Goal: Complete application form: Complete application form

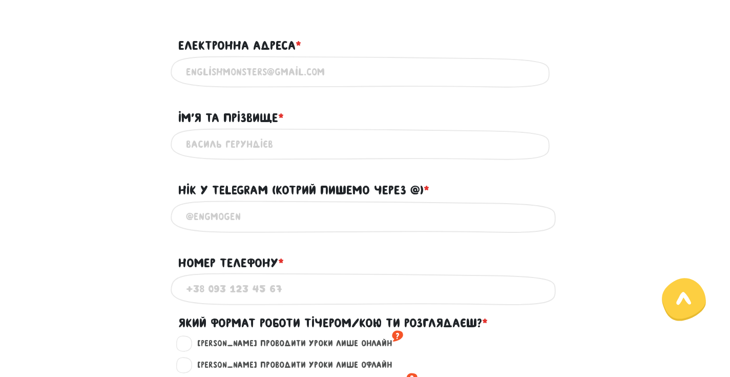
scroll to position [314, 0]
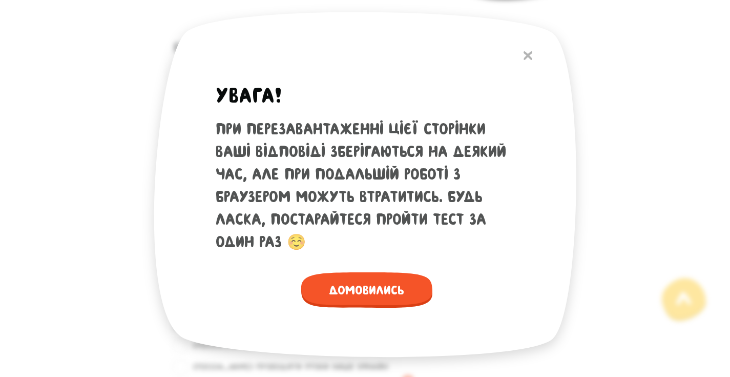
click at [343, 81] on div "Увага! При перезавантаженні цієї сторінки ваші відповіді зберігаються на деякий…" at bounding box center [367, 185] width 302 height 244
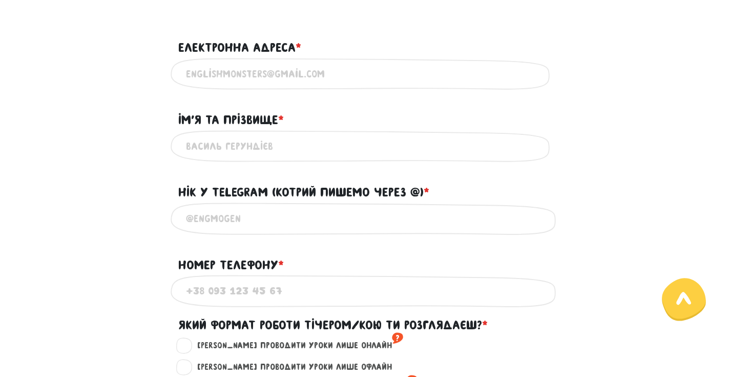
type input "a"
type input "A"
type input "[EMAIL_ADDRESS][DOMAIN_NAME]"
click at [344, 145] on input "Ім'я та прізвище * ?" at bounding box center [365, 146] width 359 height 23
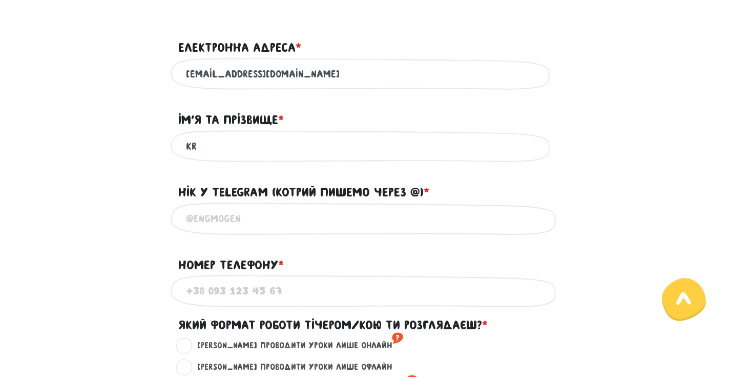
type input "K"
type input "[PERSON_NAME]"
click at [305, 209] on input "@" at bounding box center [365, 218] width 359 height 23
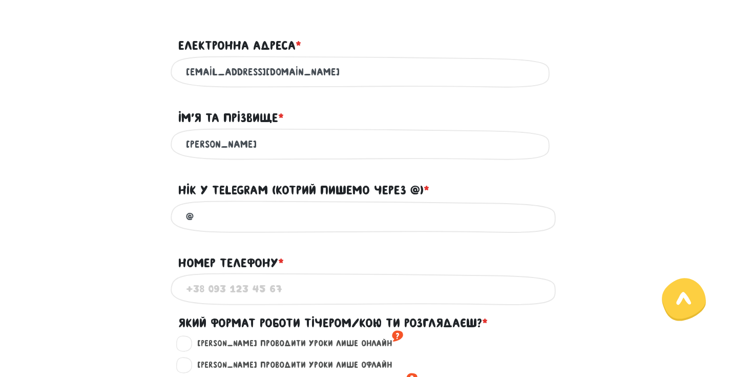
scroll to position [329, 0]
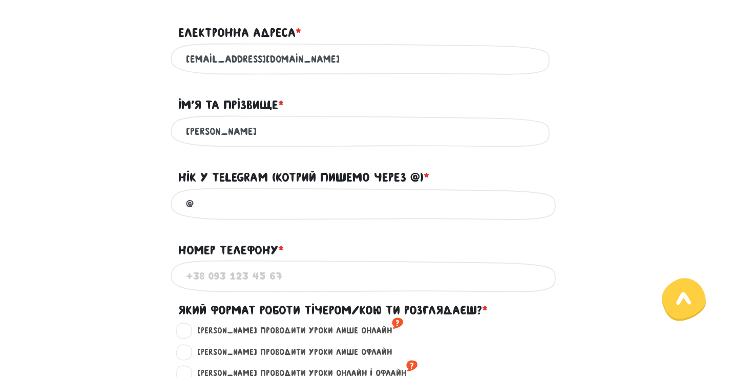
click at [300, 203] on input "@" at bounding box center [365, 203] width 359 height 23
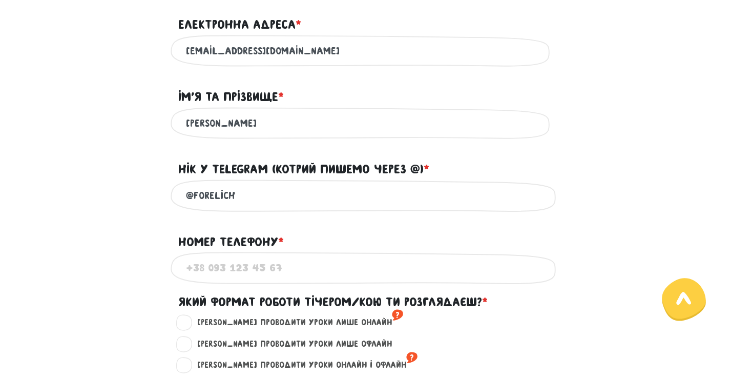
scroll to position [362, 0]
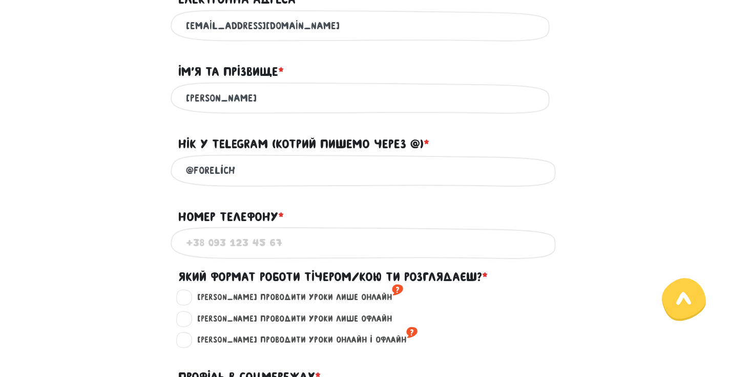
type input "@forelich"
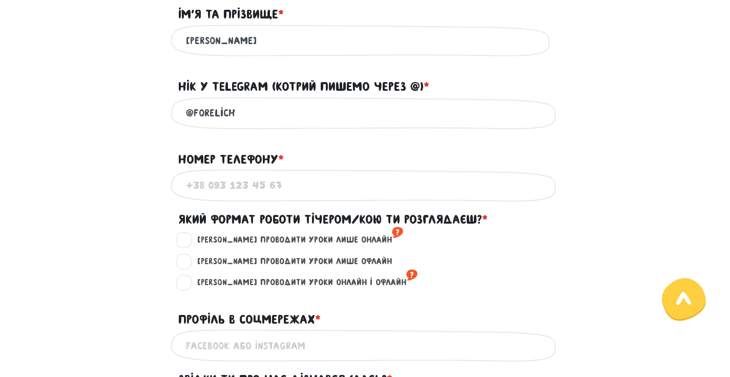
scroll to position [422, 0]
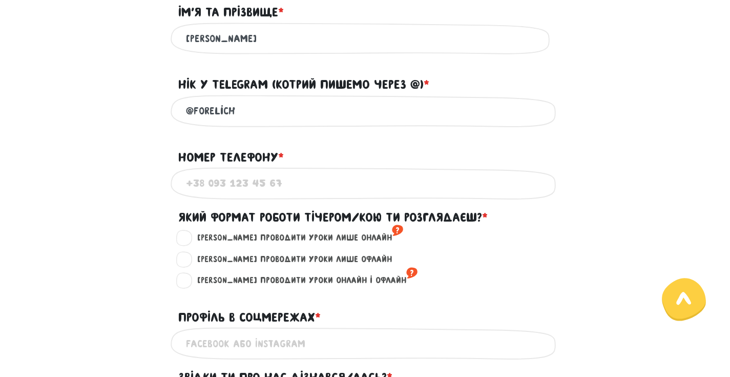
click at [189, 236] on label "[PERSON_NAME] проводити уроки лише онлайн ?" at bounding box center [296, 237] width 215 height 13
click at [188, 236] on input "[PERSON_NAME] проводити уроки лише онлайн ?" at bounding box center [185, 236] width 8 height 10
radio input "true"
click at [248, 192] on input "Номер телефону * ?" at bounding box center [365, 183] width 359 height 23
type input "'"
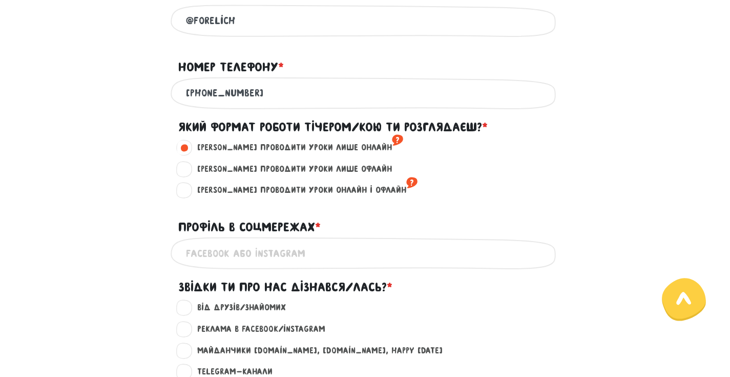
scroll to position [532, 0]
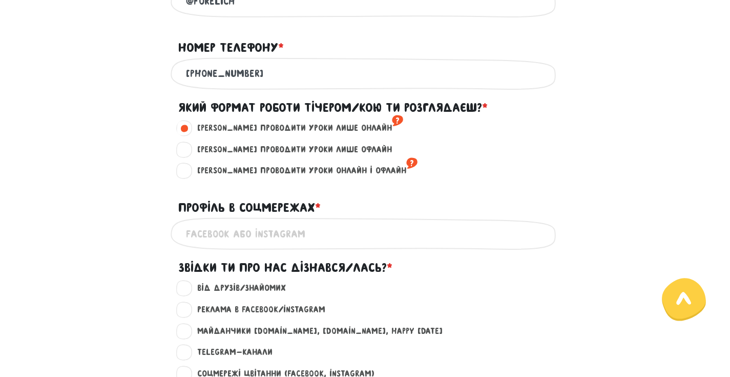
type input "[PHONE_NUMBER]"
click at [247, 226] on input "Профіль в соцмережах * ?" at bounding box center [365, 233] width 359 height 23
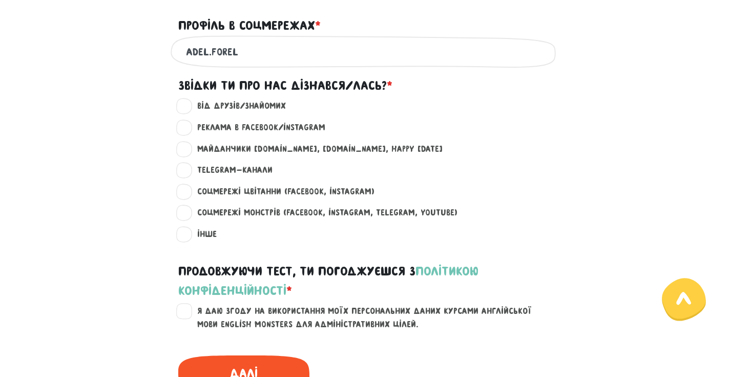
type input "adel.forel"
click at [189, 125] on label "Реклама в Facebook/Instagram ?" at bounding box center [257, 127] width 137 height 13
click at [188, 125] on input "Реклама в Facebook/Instagram ?" at bounding box center [185, 126] width 8 height 10
radio input "true"
click at [191, 148] on label "Майданчики [DOMAIN_NAME], [DOMAIN_NAME], happy [DATE] ?" at bounding box center [316, 148] width 254 height 13
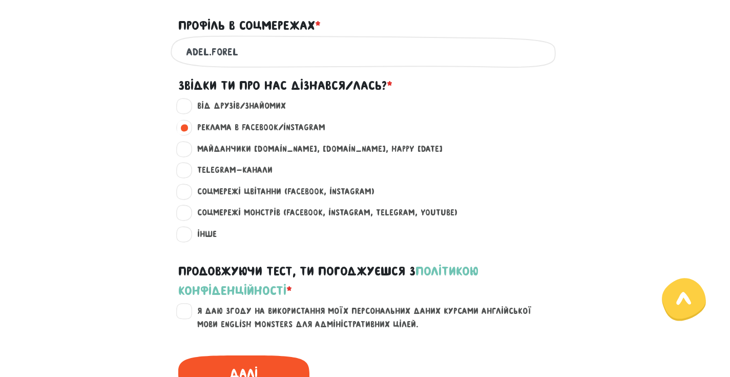
click at [189, 148] on input "Майданчики [DOMAIN_NAME], [DOMAIN_NAME], happy [DATE] ?" at bounding box center [185, 147] width 8 height 10
radio input "true"
click at [189, 131] on label "Реклама в Facebook/Instagram ?" at bounding box center [257, 127] width 137 height 13
click at [186, 131] on input "Реклама в Facebook/Instagram ?" at bounding box center [185, 126] width 8 height 10
radio input "true"
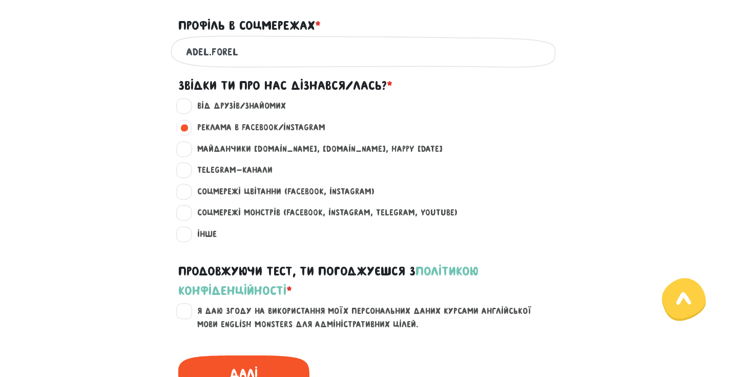
click at [189, 187] on label "Соцмережі Цвітанни (Facebook, Instagram) ?" at bounding box center [282, 191] width 186 height 13
click at [188, 187] on input "Соцмережі Цвітанни (Facebook, Instagram) ?" at bounding box center [185, 190] width 8 height 10
radio input "true"
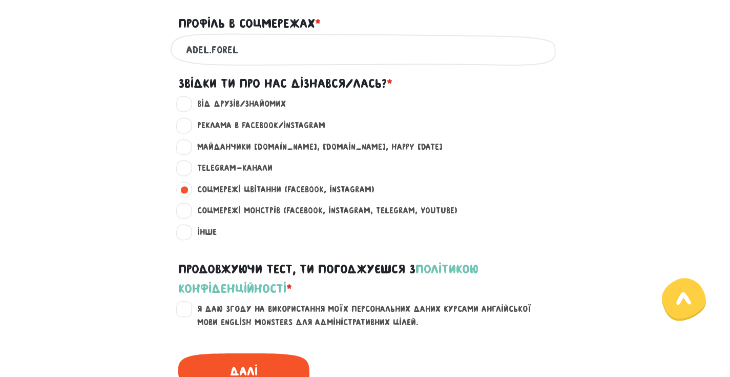
scroll to position [718, 0]
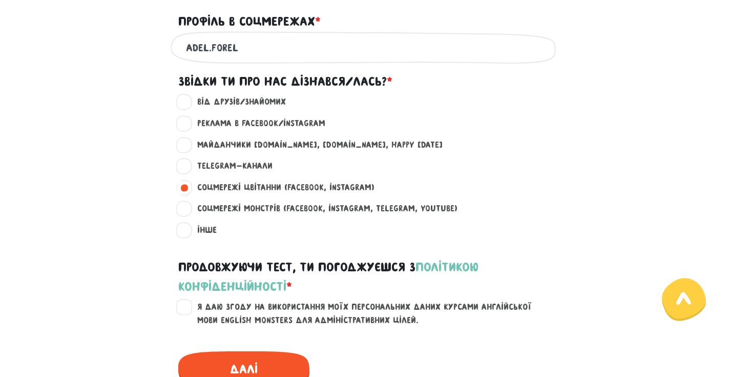
click at [189, 208] on label "Соцмережі Монстрів (Facebook, Instagram, Telegram, Youtube) ?" at bounding box center [323, 208] width 269 height 13
click at [187, 208] on input "Соцмережі Монстрів (Facebook, Instagram, Telegram, Youtube) ?" at bounding box center [185, 207] width 8 height 10
radio input "true"
click at [190, 127] on label "Реклама в Facebook/Instagram ?" at bounding box center [257, 123] width 137 height 13
click at [189, 127] on input "Реклама в Facebook/Instagram ?" at bounding box center [185, 122] width 8 height 10
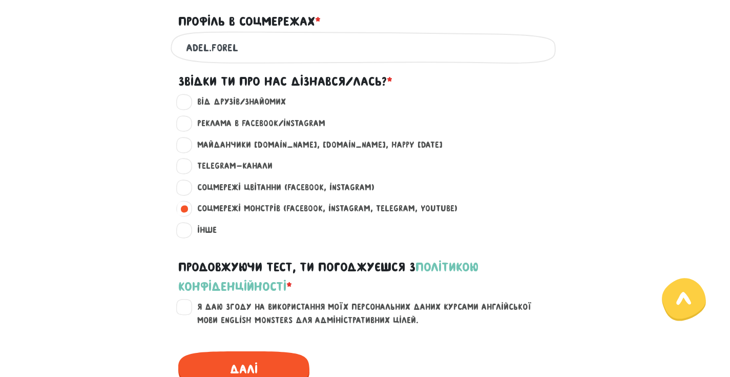
radio input "true"
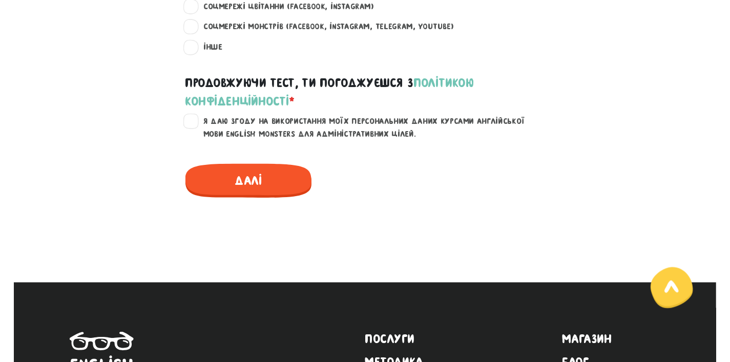
scroll to position [896, 0]
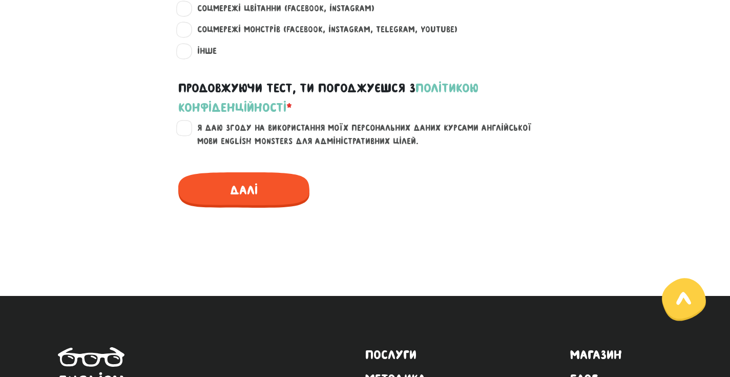
click at [193, 121] on label "Я даю згоду на використання моїх персональних даних курсами англійської мови En…" at bounding box center [372, 134] width 366 height 26
click at [189, 121] on input "Я даю згоду на використання моїх персональних даних курсами англійської мови En…" at bounding box center [185, 126] width 8 height 10
checkbox input "true"
click at [250, 105] on link "політикою конфіденційності" at bounding box center [328, 97] width 300 height 33
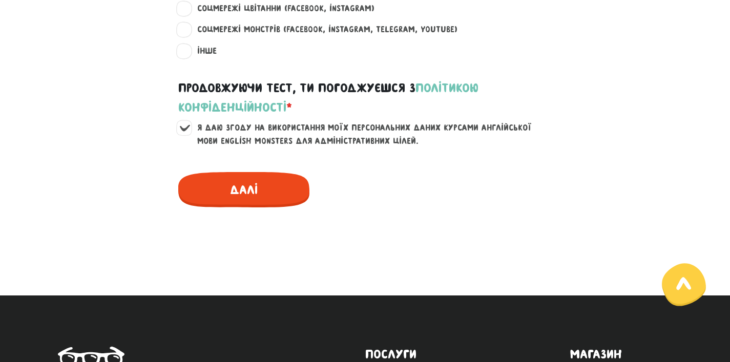
click at [266, 176] on span "Далі" at bounding box center [243, 189] width 131 height 35
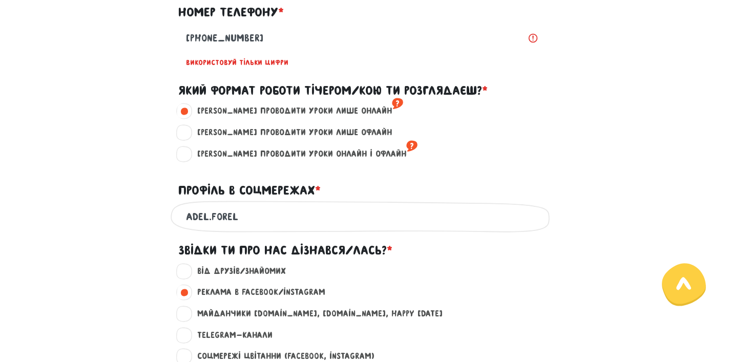
scroll to position [565, 0]
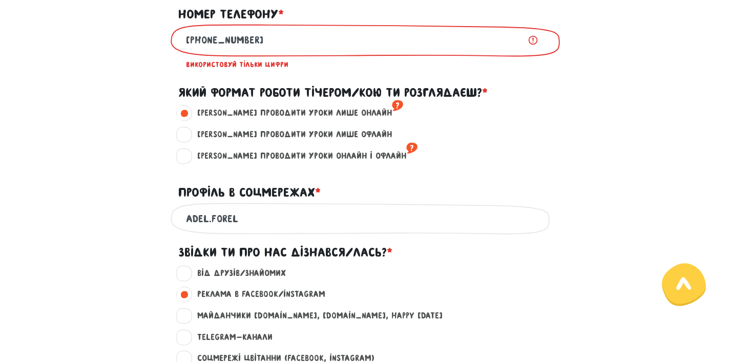
click at [193, 38] on input "[PHONE_NUMBER]" at bounding box center [365, 40] width 359 height 23
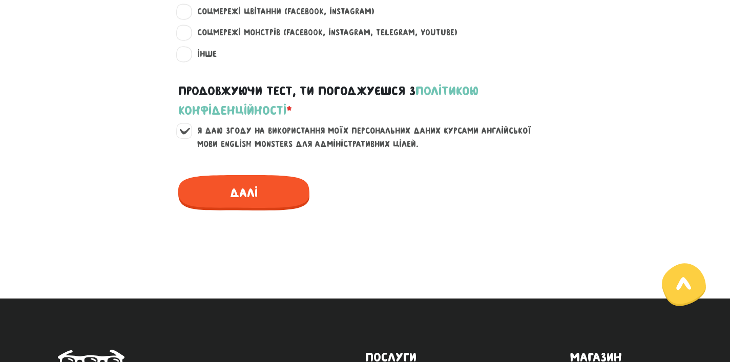
scroll to position [910, 0]
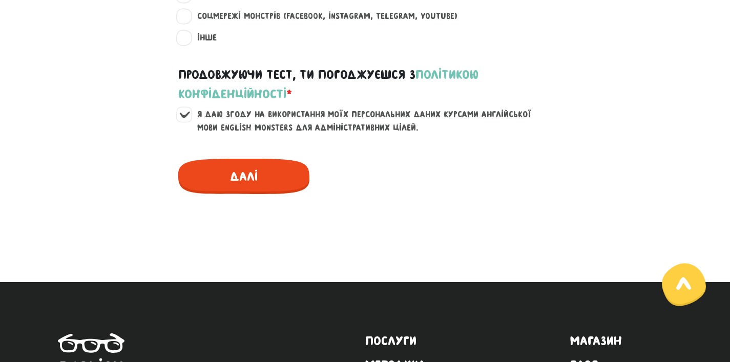
click at [257, 165] on span "Далі" at bounding box center [243, 176] width 131 height 35
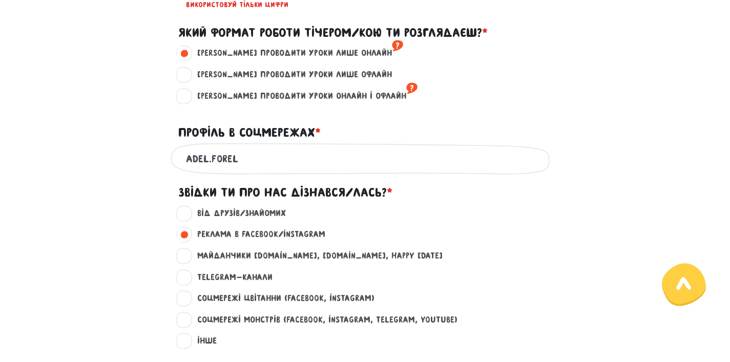
scroll to position [567, 0]
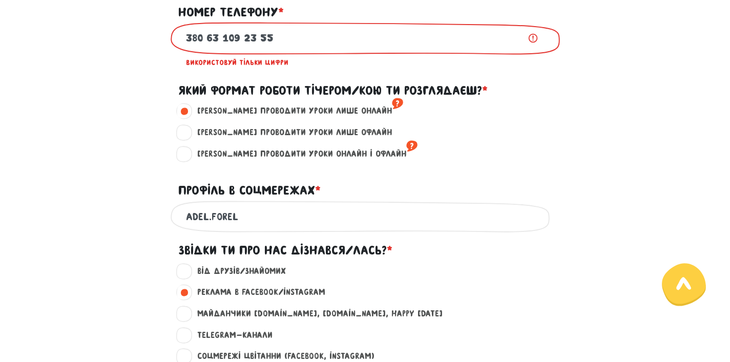
click at [339, 32] on input "380 63 109 23 55" at bounding box center [365, 38] width 359 height 23
click at [516, 40] on input "380 63 109 23 55" at bounding box center [365, 38] width 359 height 23
click at [515, 39] on input "380 63 109 23 55" at bounding box center [365, 38] width 359 height 23
click at [518, 39] on input "380 63 109 23 55" at bounding box center [365, 38] width 359 height 23
click at [502, 39] on input "380 63 109 23 55" at bounding box center [365, 38] width 359 height 23
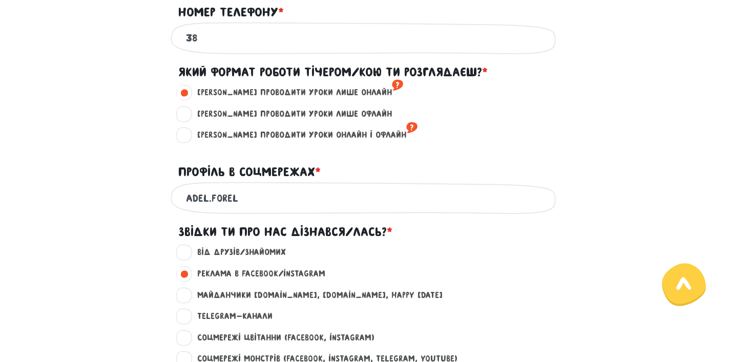
type input "3"
type input "*"
type input "380 63 109 23 55"
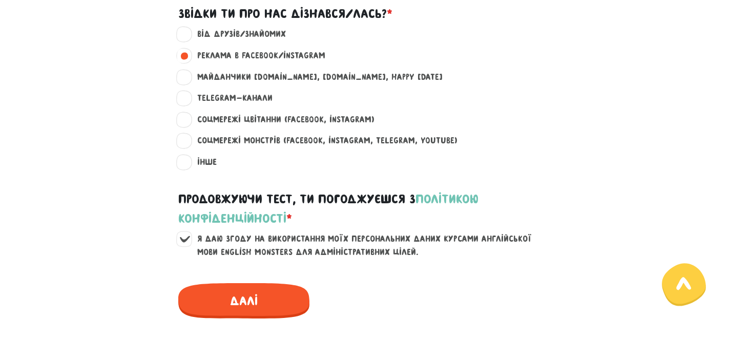
scroll to position [1052, 0]
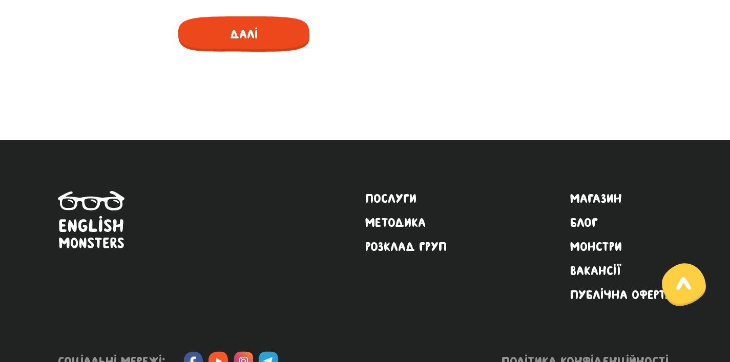
click at [288, 38] on span "Далі" at bounding box center [243, 33] width 131 height 35
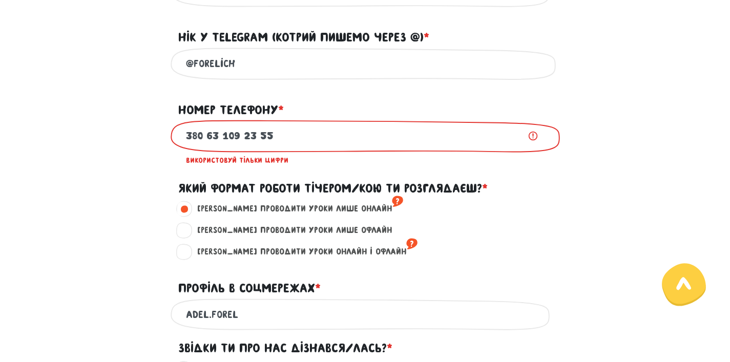
scroll to position [255, 0]
